Goal: Entertainment & Leisure: Consume media (video, audio)

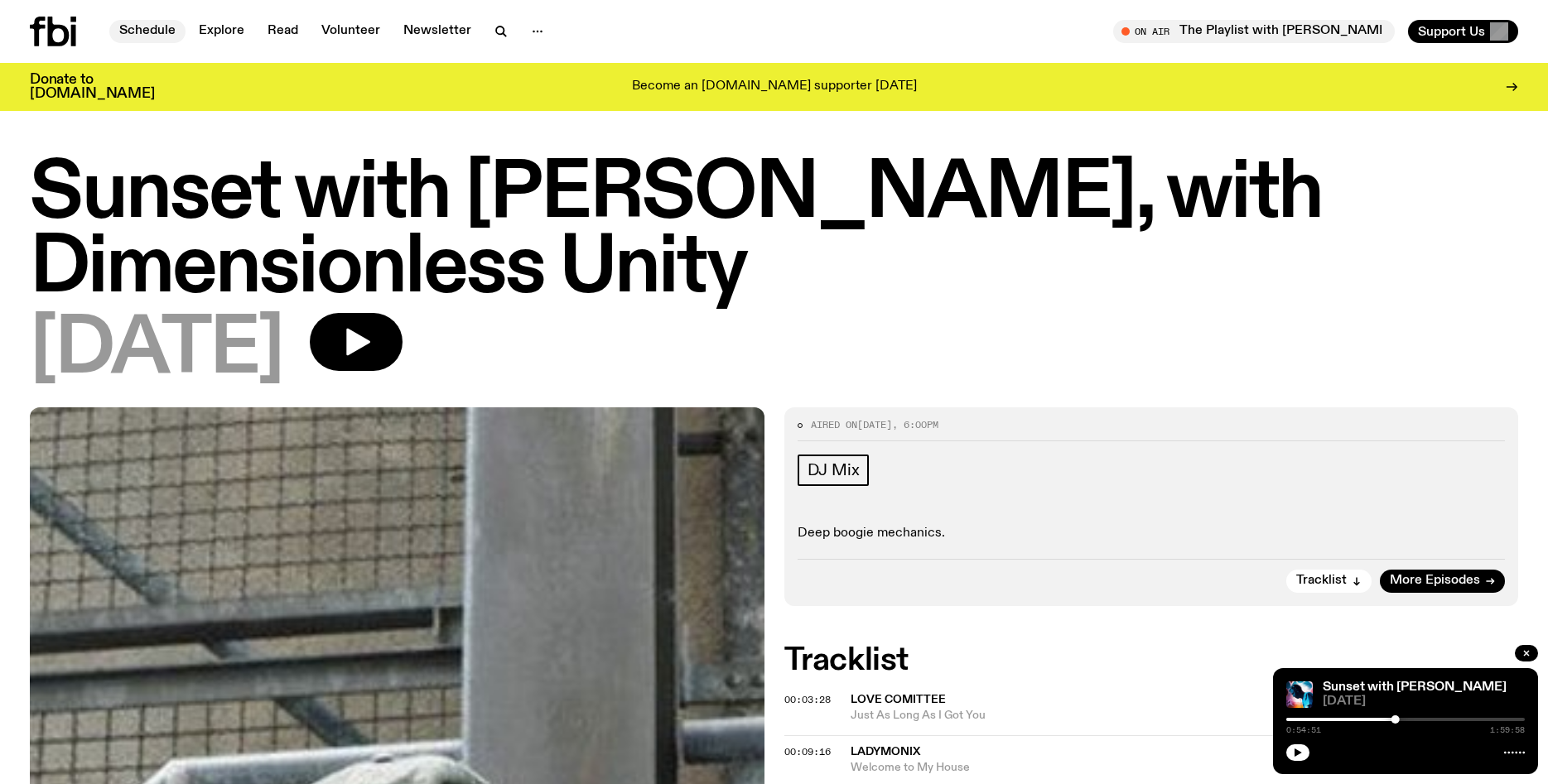
click at [142, 32] on link "Schedule" at bounding box center [148, 31] width 76 height 23
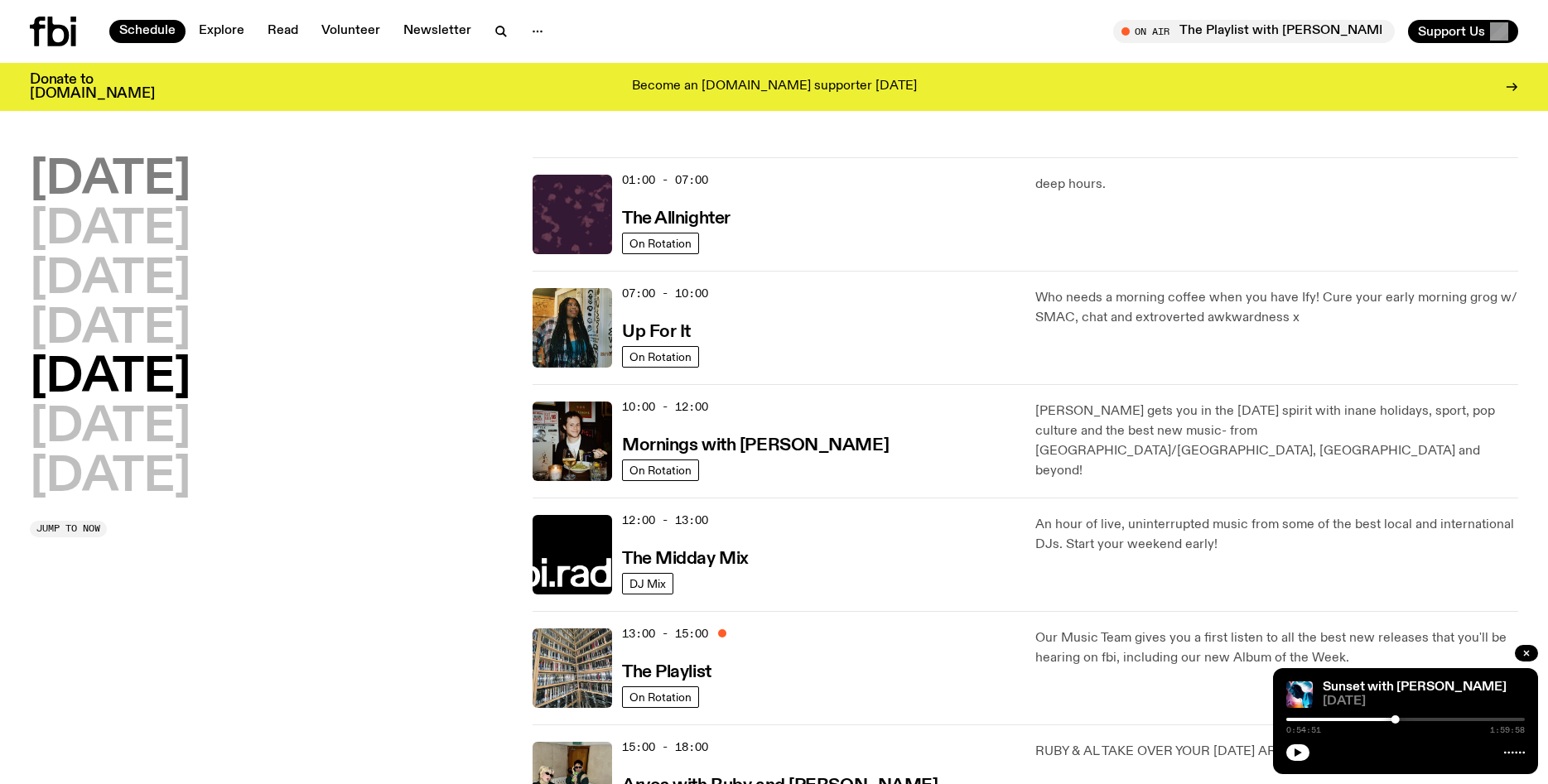
click at [162, 185] on h2 "[DATE]" at bounding box center [110, 181] width 161 height 46
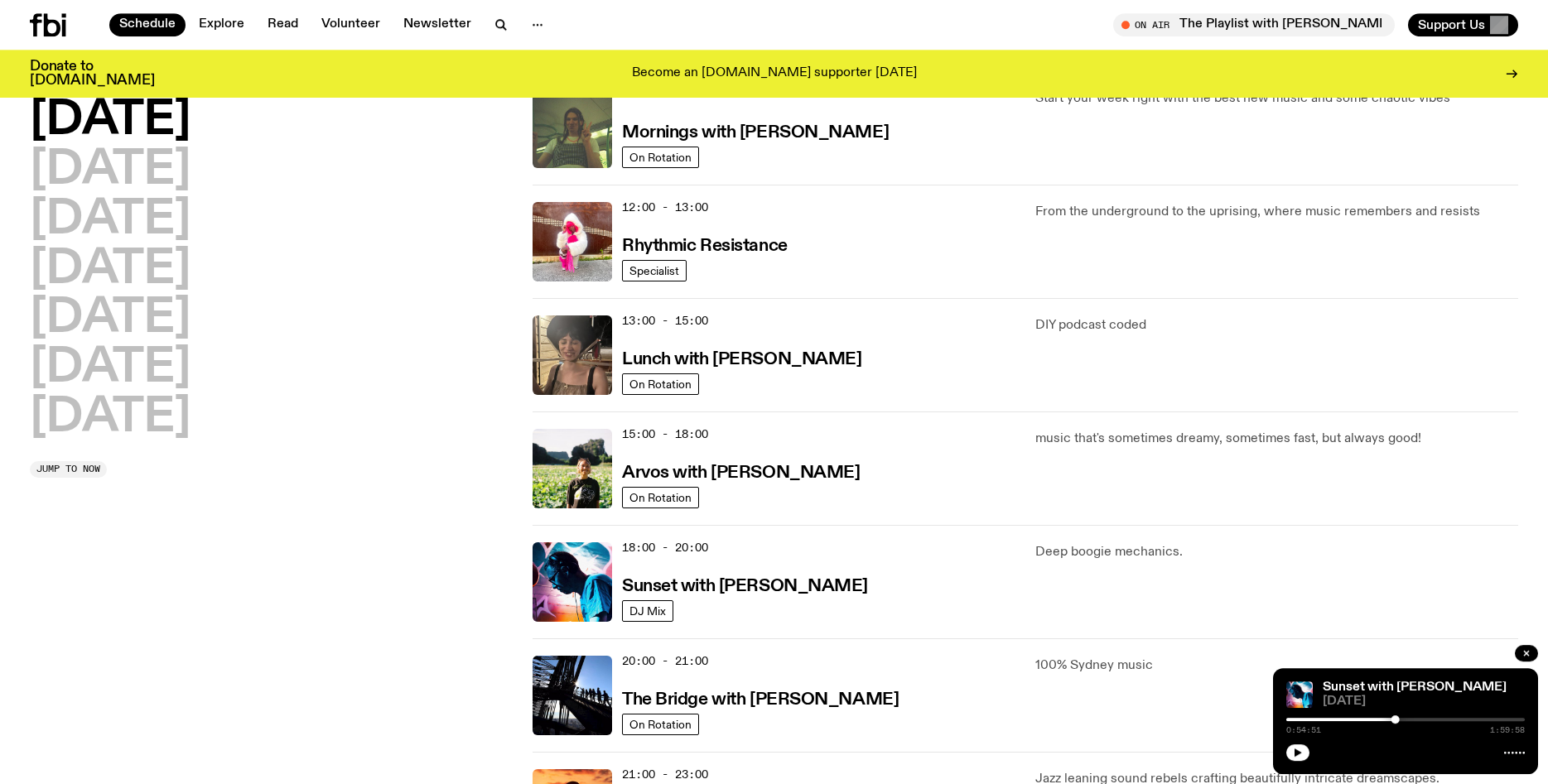
scroll to position [305, 0]
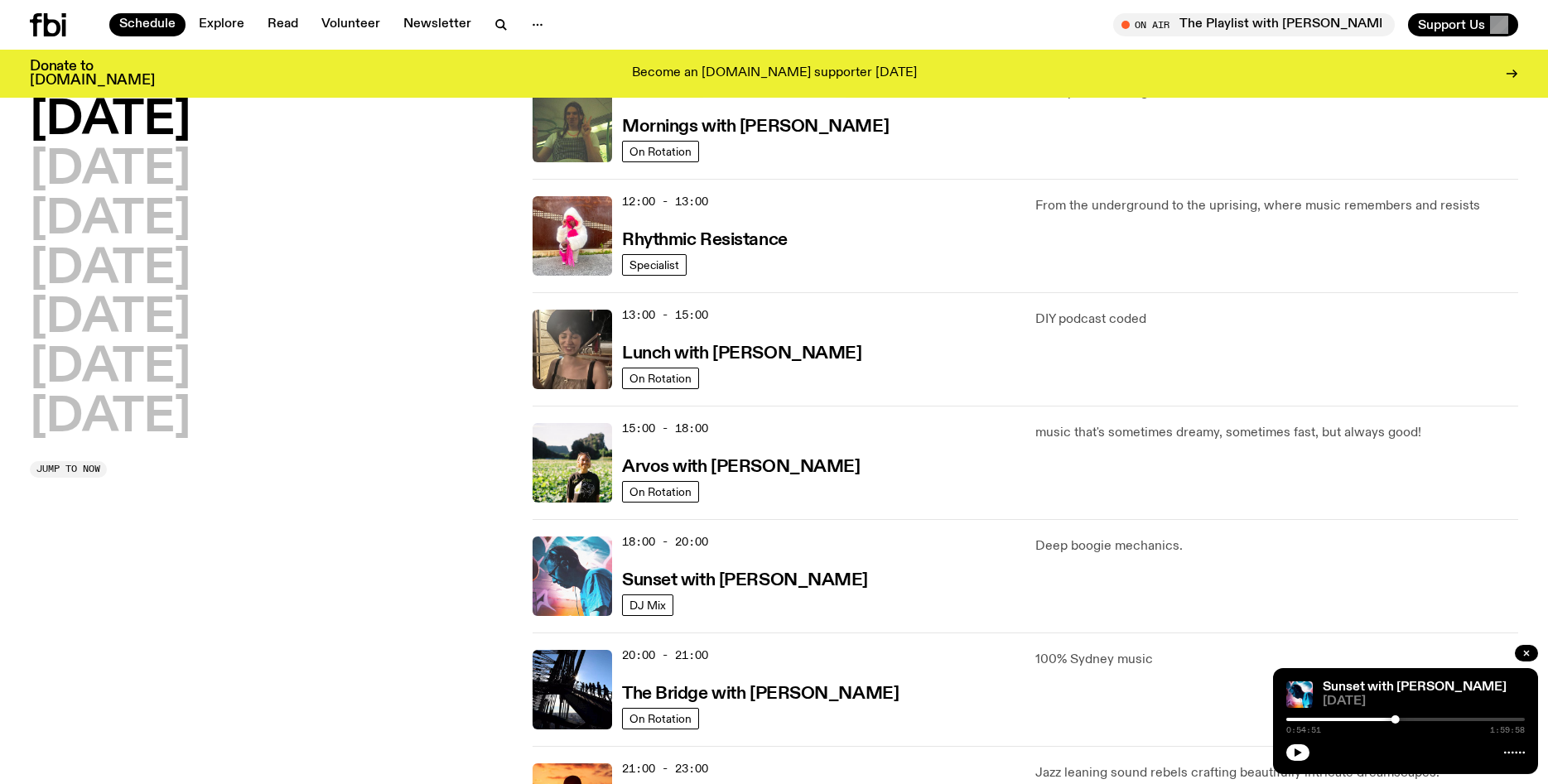
click at [562, 598] on img at bounding box center [573, 576] width 80 height 80
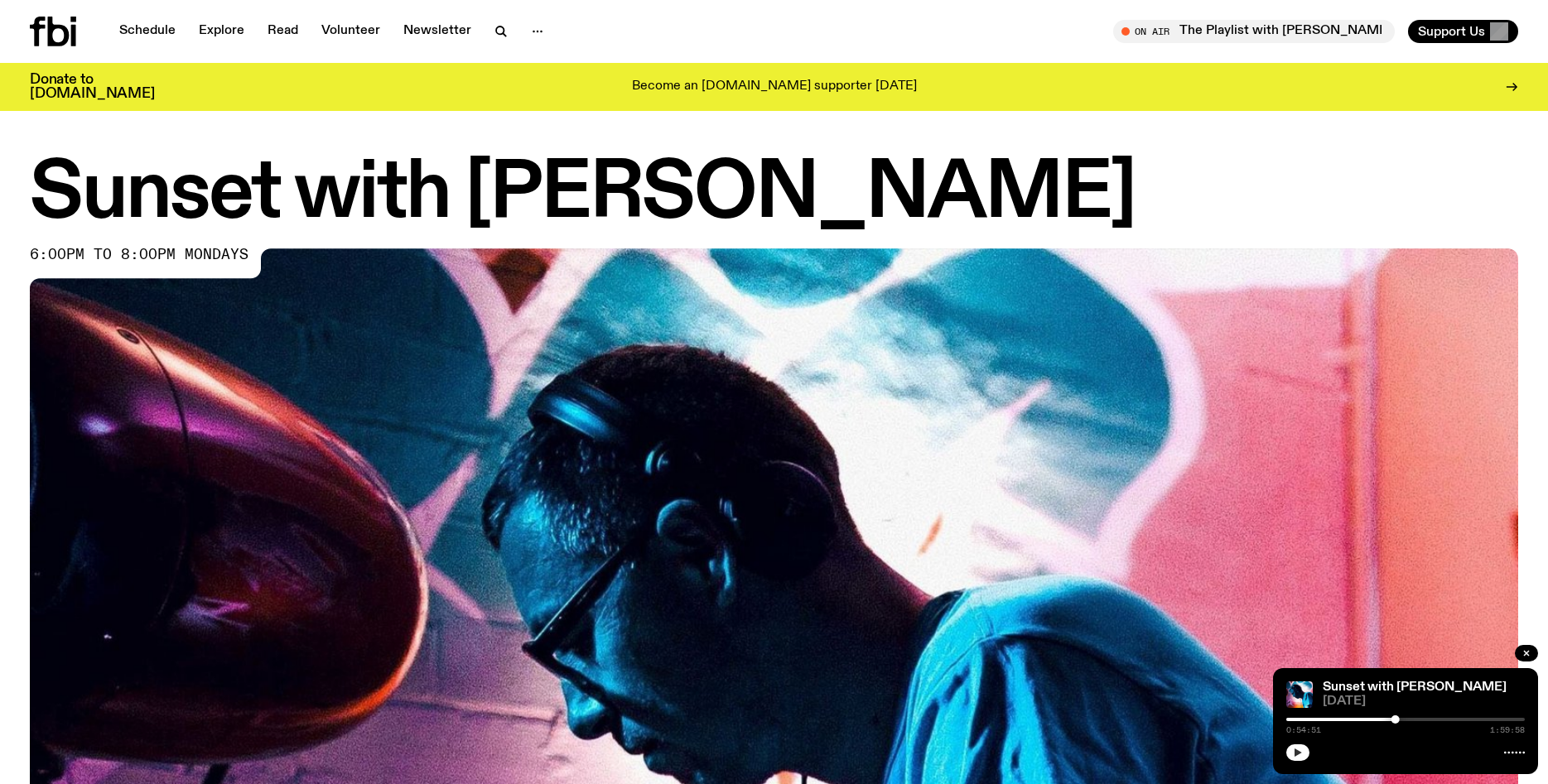
click at [1295, 750] on icon "button" at bounding box center [1297, 752] width 10 height 10
click at [153, 29] on link "Schedule" at bounding box center [148, 31] width 76 height 23
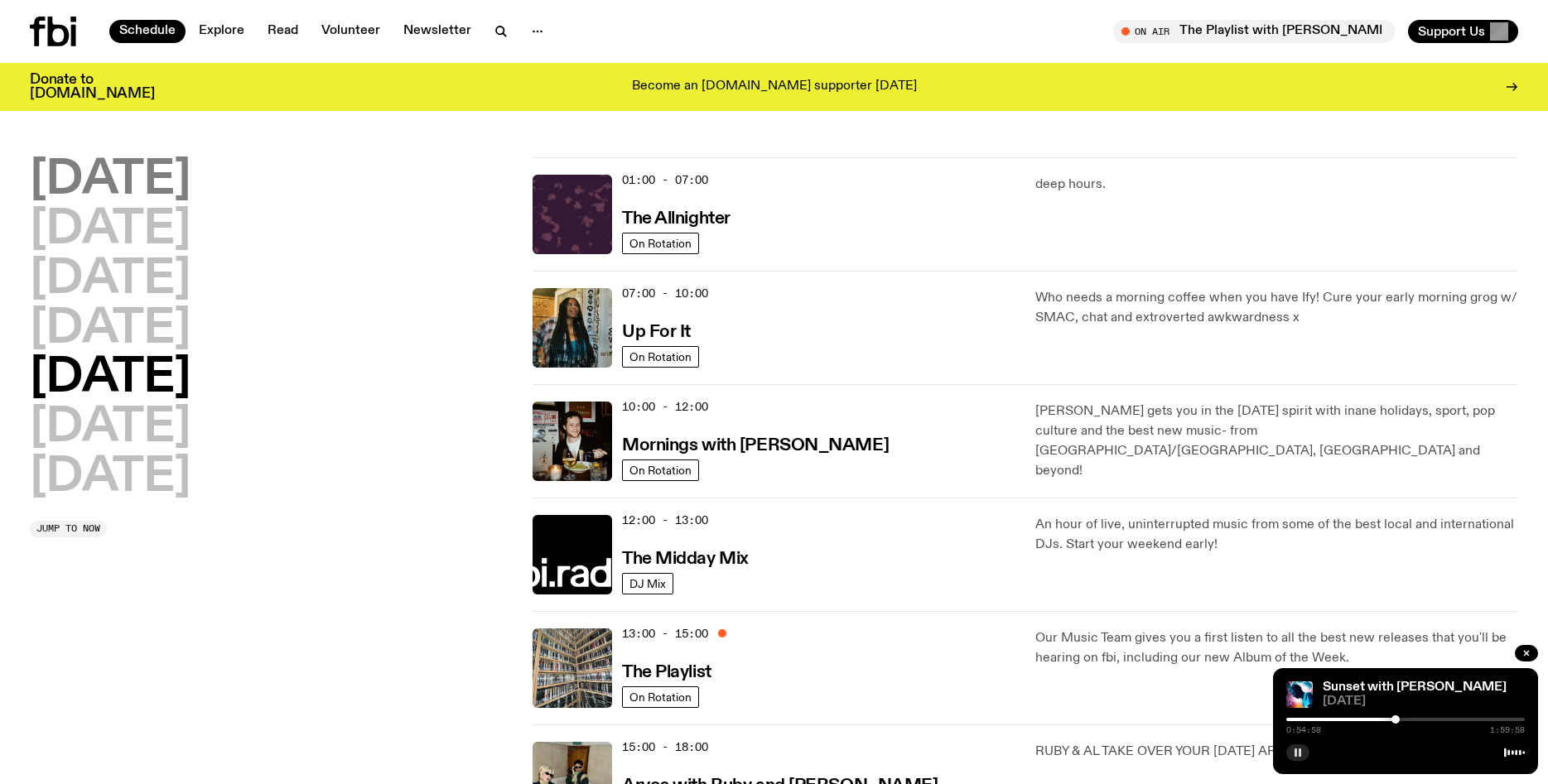
click at [174, 180] on h2 "[DATE]" at bounding box center [110, 181] width 161 height 46
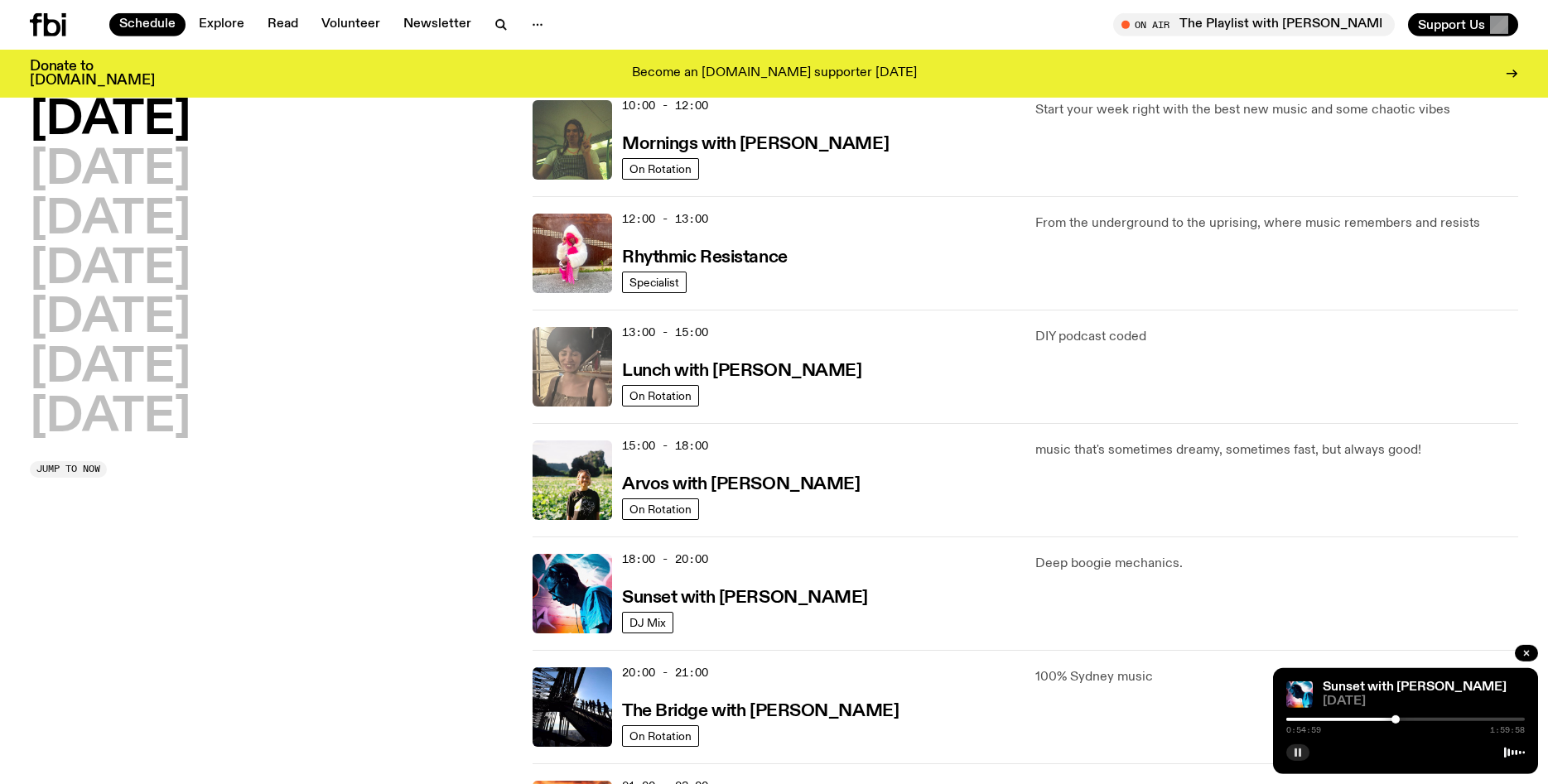
scroll to position [307, 0]
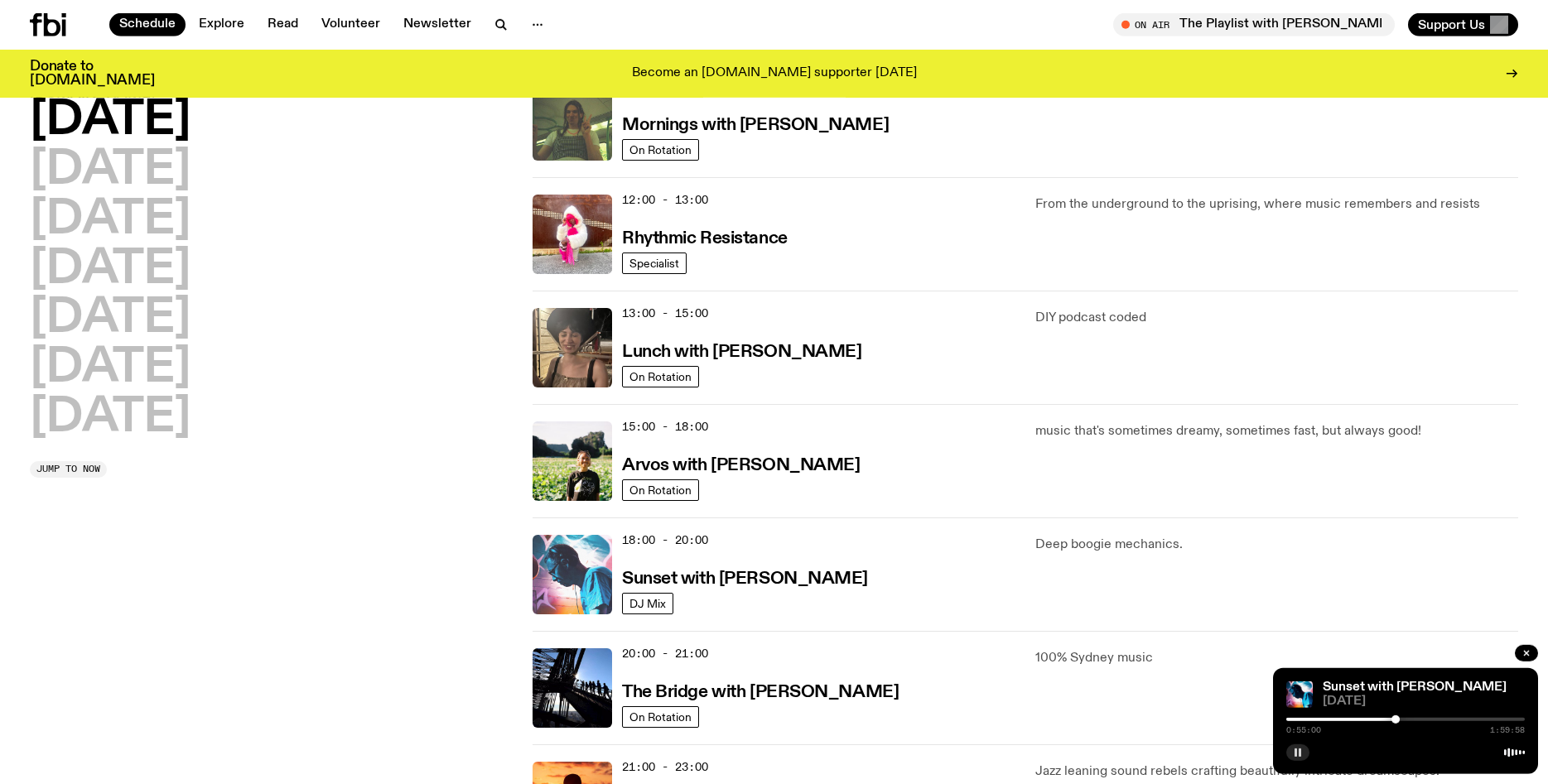
click at [600, 584] on img at bounding box center [573, 574] width 80 height 80
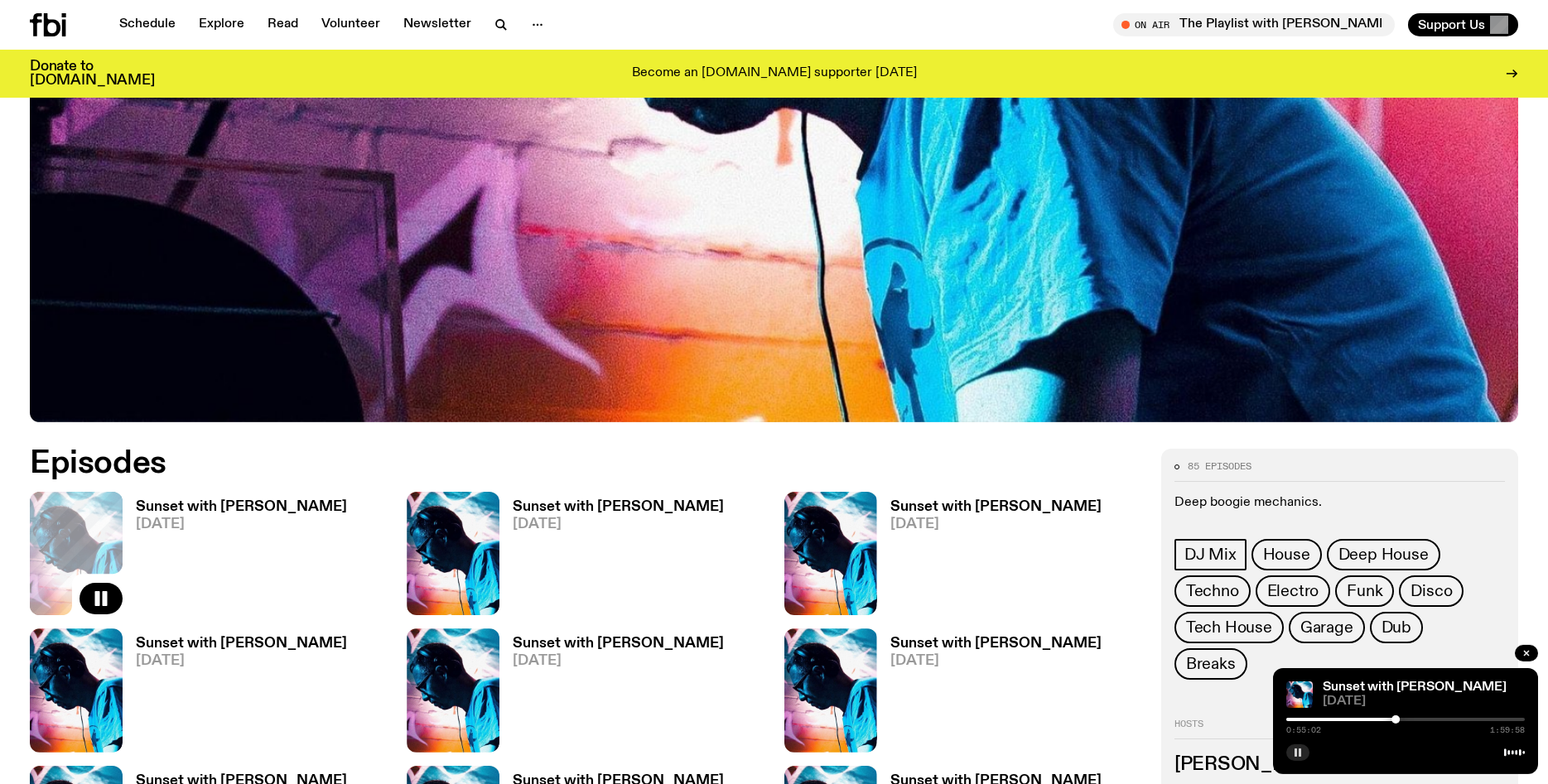
scroll to position [659, 0]
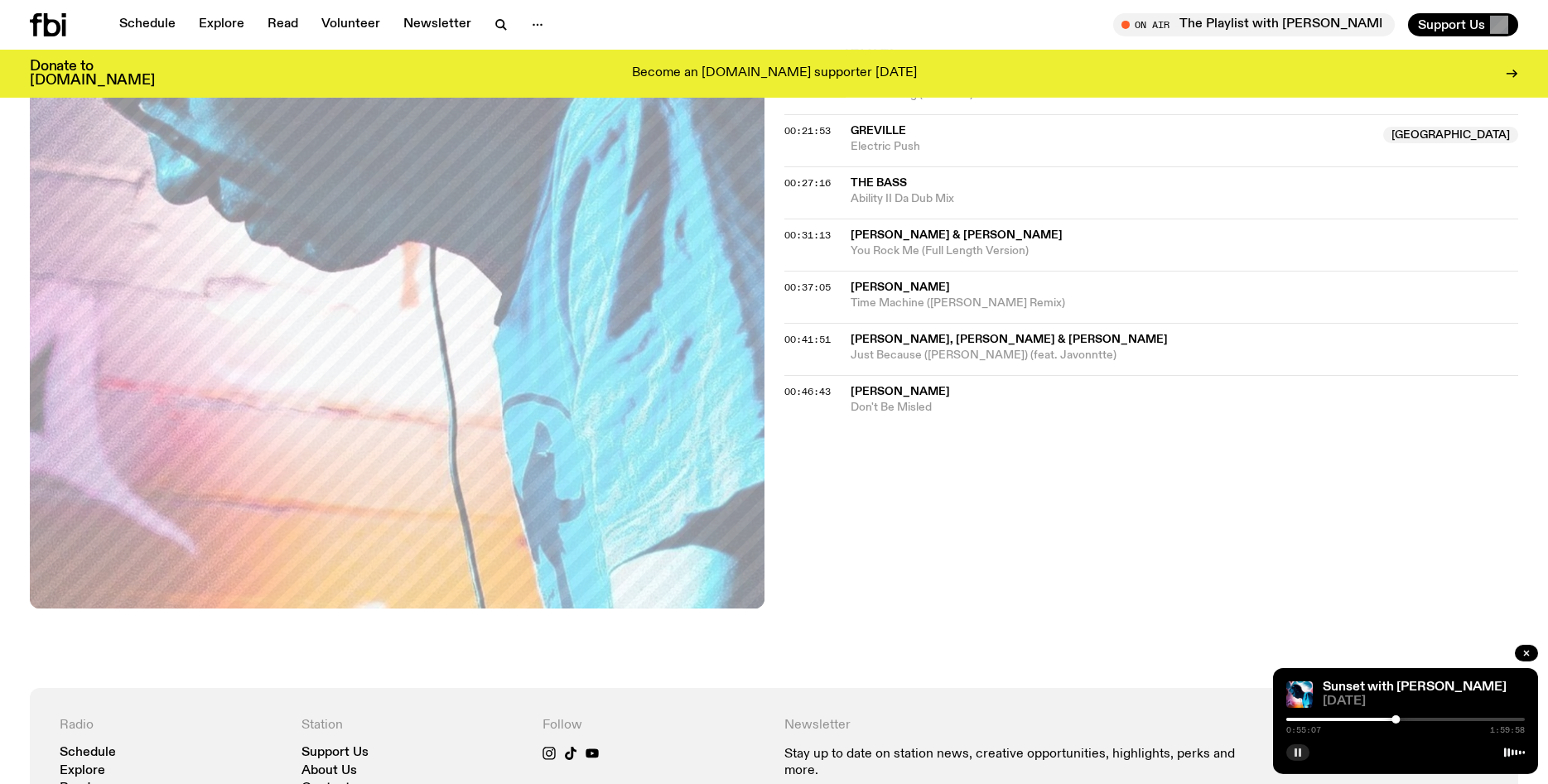
scroll to position [691, 0]
click at [1381, 721] on div at bounding box center [1276, 720] width 239 height 4
click at [1384, 721] on div at bounding box center [1384, 719] width 8 height 8
click at [1387, 721] on div at bounding box center [1387, 719] width 8 height 8
click at [1387, 721] on div at bounding box center [1387, 719] width 8 height 8
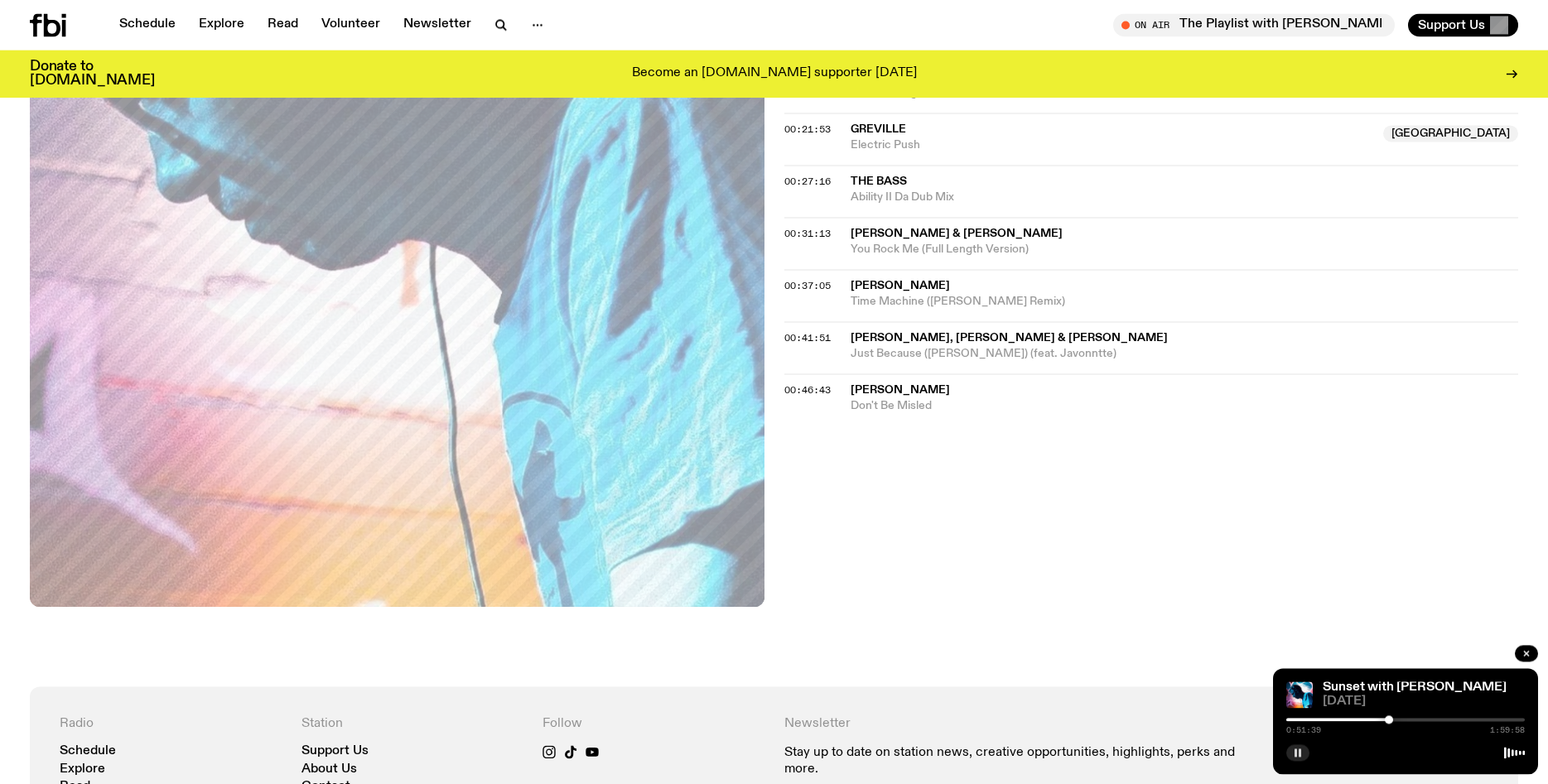
click at [1388, 721] on div at bounding box center [1388, 719] width 8 height 8
click at [1391, 721] on div at bounding box center [1391, 719] width 8 height 8
click at [1394, 721] on div at bounding box center [1393, 719] width 8 height 8
click at [1396, 717] on div at bounding box center [1396, 719] width 8 height 8
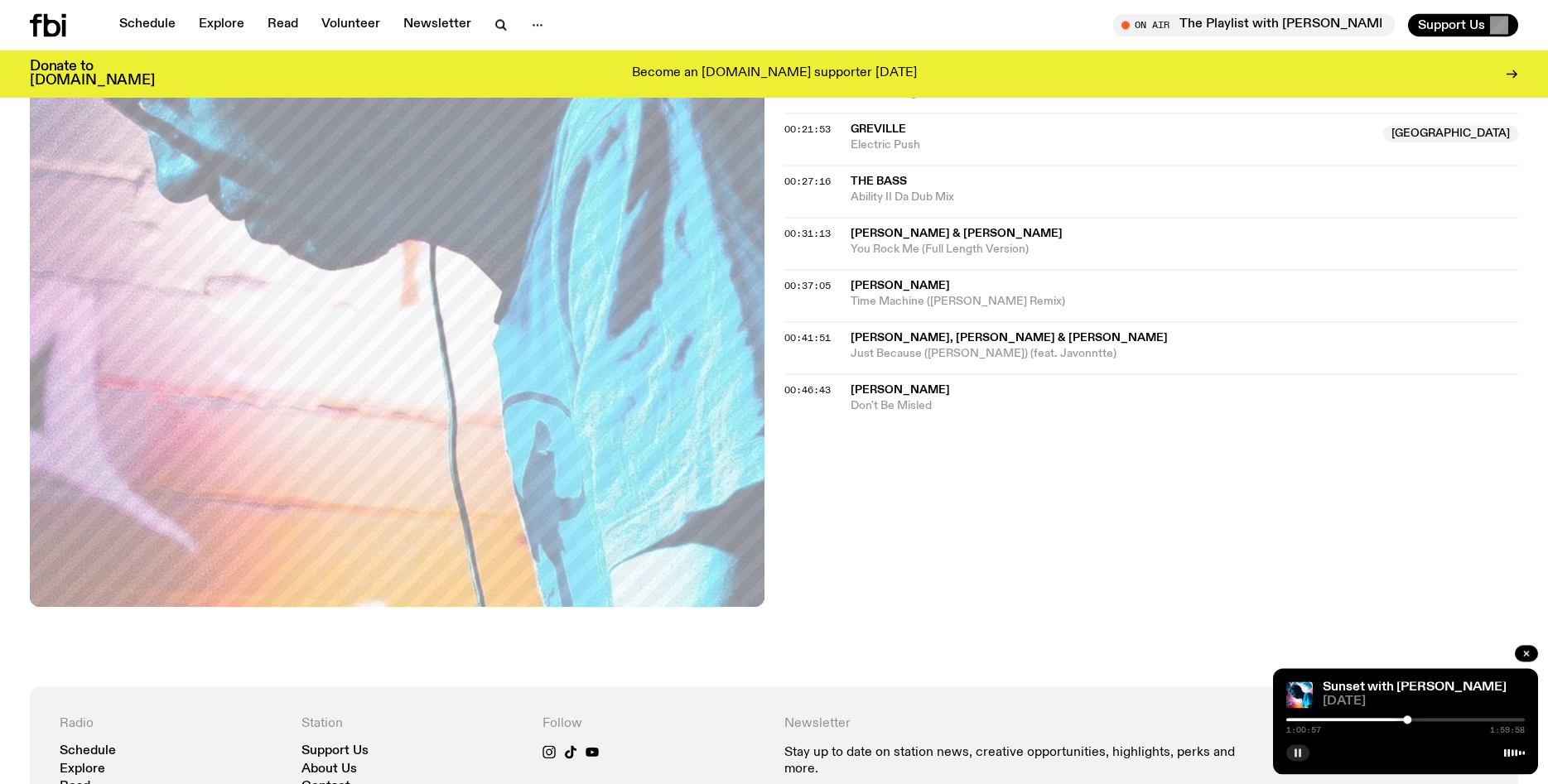
click at [1413, 718] on div at bounding box center [1405, 720] width 239 height 4
